Goal: Complete application form: Complete application form

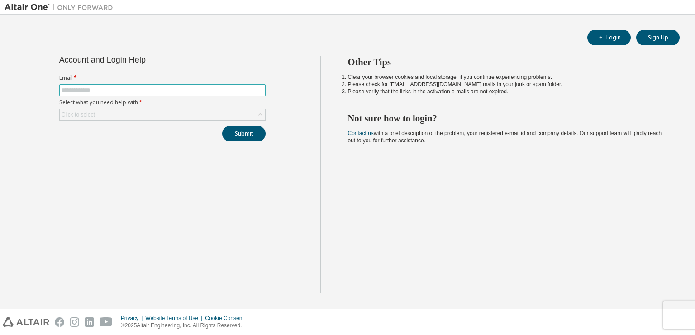
click at [187, 91] on input "text" at bounding box center [163, 89] width 202 height 7
type input "**********"
click at [175, 116] on div "Click to select" at bounding box center [163, 114] width 206 height 11
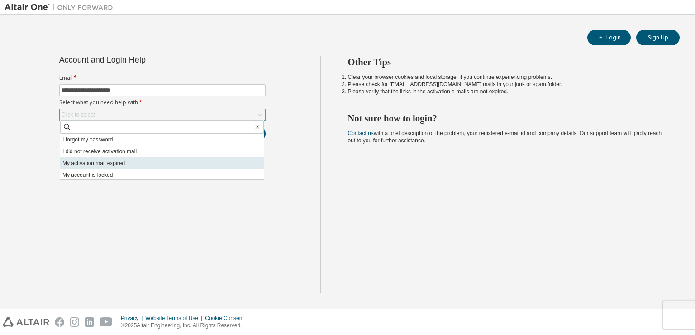
scroll to position [25, 0]
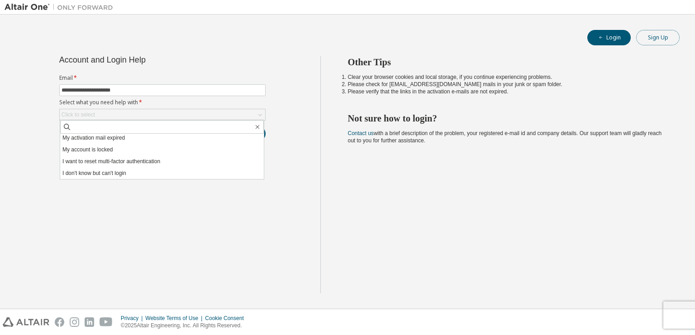
click at [661, 34] on button "Sign Up" at bounding box center [658, 37] width 43 height 15
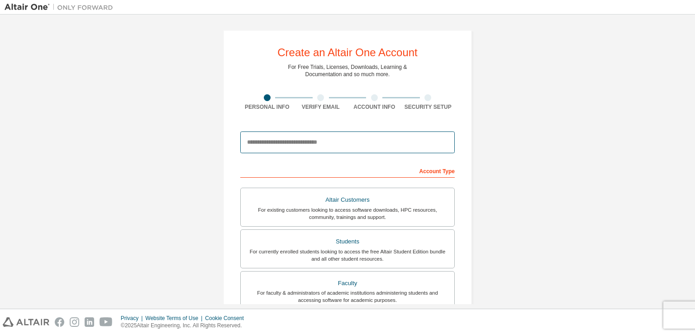
click at [316, 143] on input "email" at bounding box center [347, 142] width 215 height 22
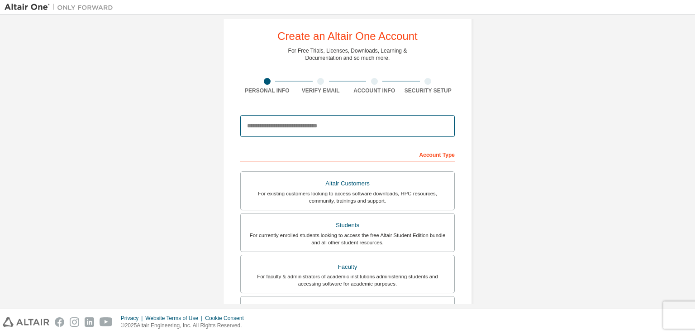
scroll to position [17, 0]
type input "*"
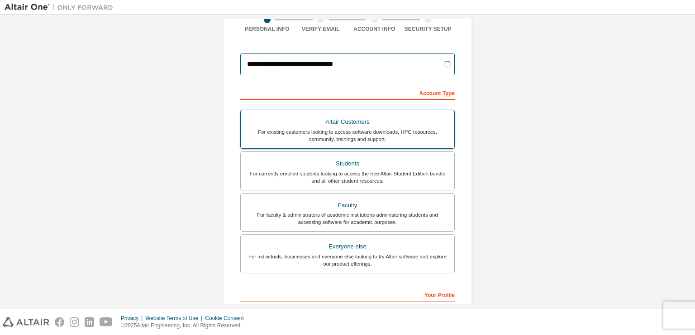
scroll to position [78, 0]
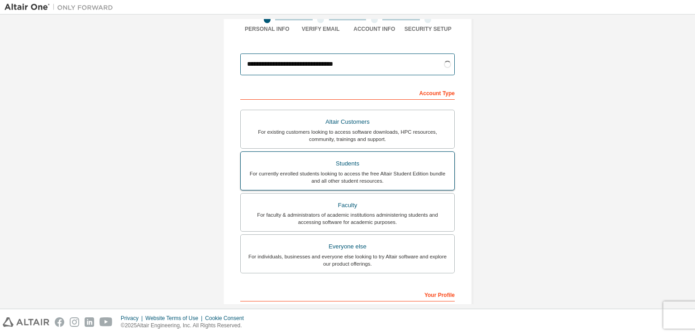
type input "**********"
click at [363, 163] on div "Students" at bounding box center [347, 163] width 203 height 13
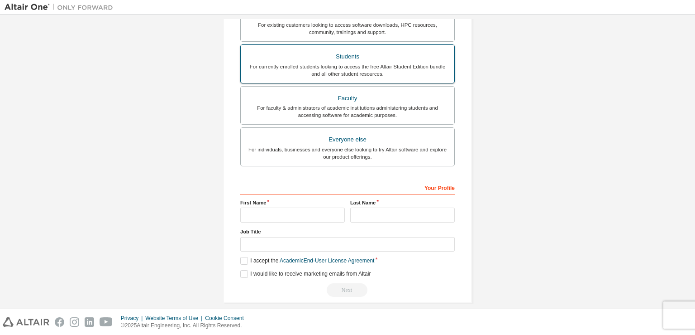
scroll to position [193, 0]
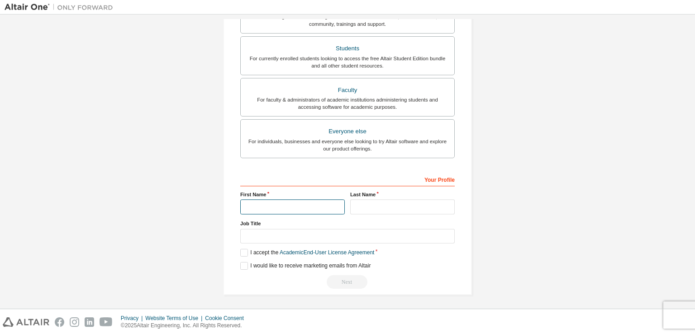
click at [312, 200] on input "text" at bounding box center [292, 206] width 105 height 15
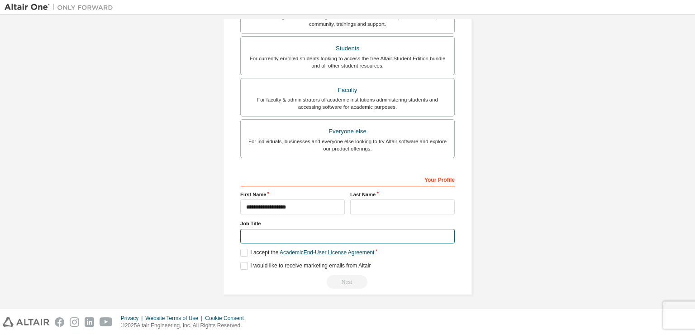
click at [304, 237] on input "text" at bounding box center [347, 236] width 215 height 15
click at [243, 249] on label "I accept the Academic End-User License Agreement" at bounding box center [307, 253] width 134 height 8
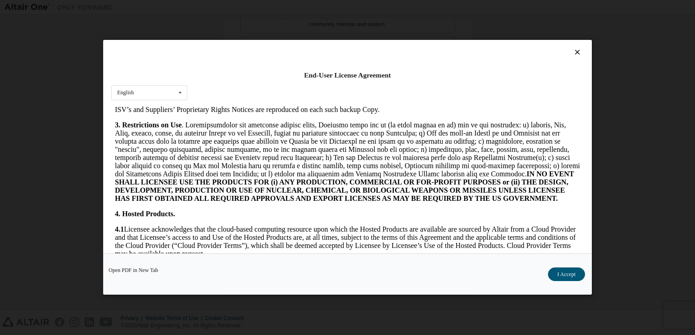
scroll to position [746, 0]
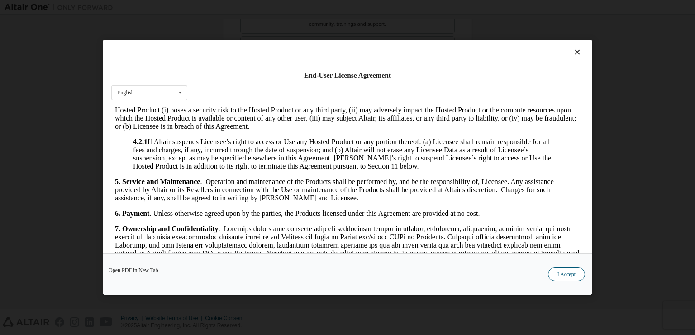
click at [565, 271] on button "I Accept" at bounding box center [566, 275] width 37 height 14
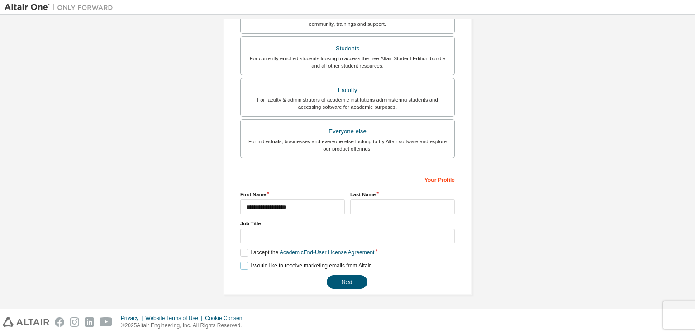
click at [240, 265] on label "I would like to receive marketing emails from Altair" at bounding box center [305, 266] width 130 height 8
click at [345, 277] on button "Next" at bounding box center [347, 282] width 41 height 14
click at [306, 203] on input "**********" at bounding box center [292, 206] width 105 height 15
type input "**********"
click at [368, 202] on input "text" at bounding box center [402, 206] width 105 height 15
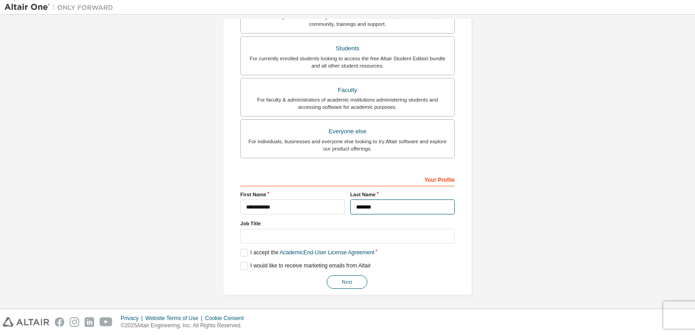
type input "*******"
click at [347, 277] on button "Next" at bounding box center [347, 282] width 41 height 14
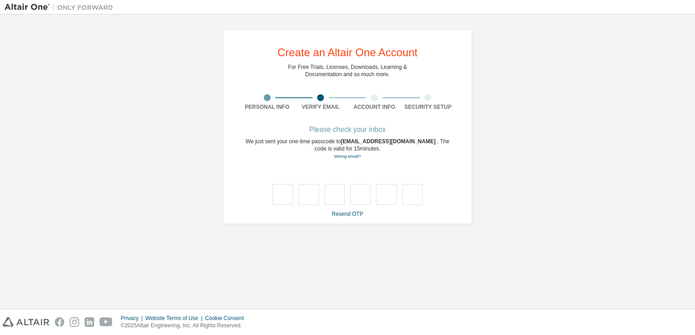
scroll to position [0, 0]
type input "*"
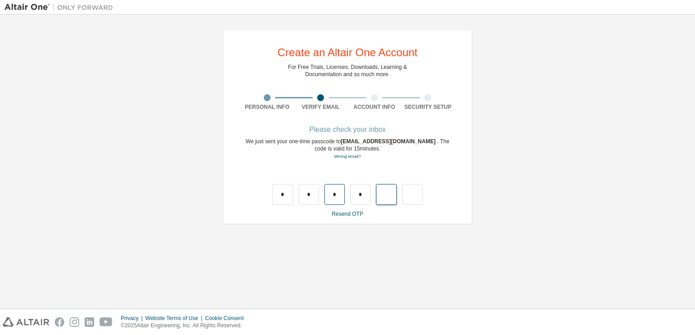
type input "*"
